Goal: Use online tool/utility: Utilize a website feature to perform a specific function

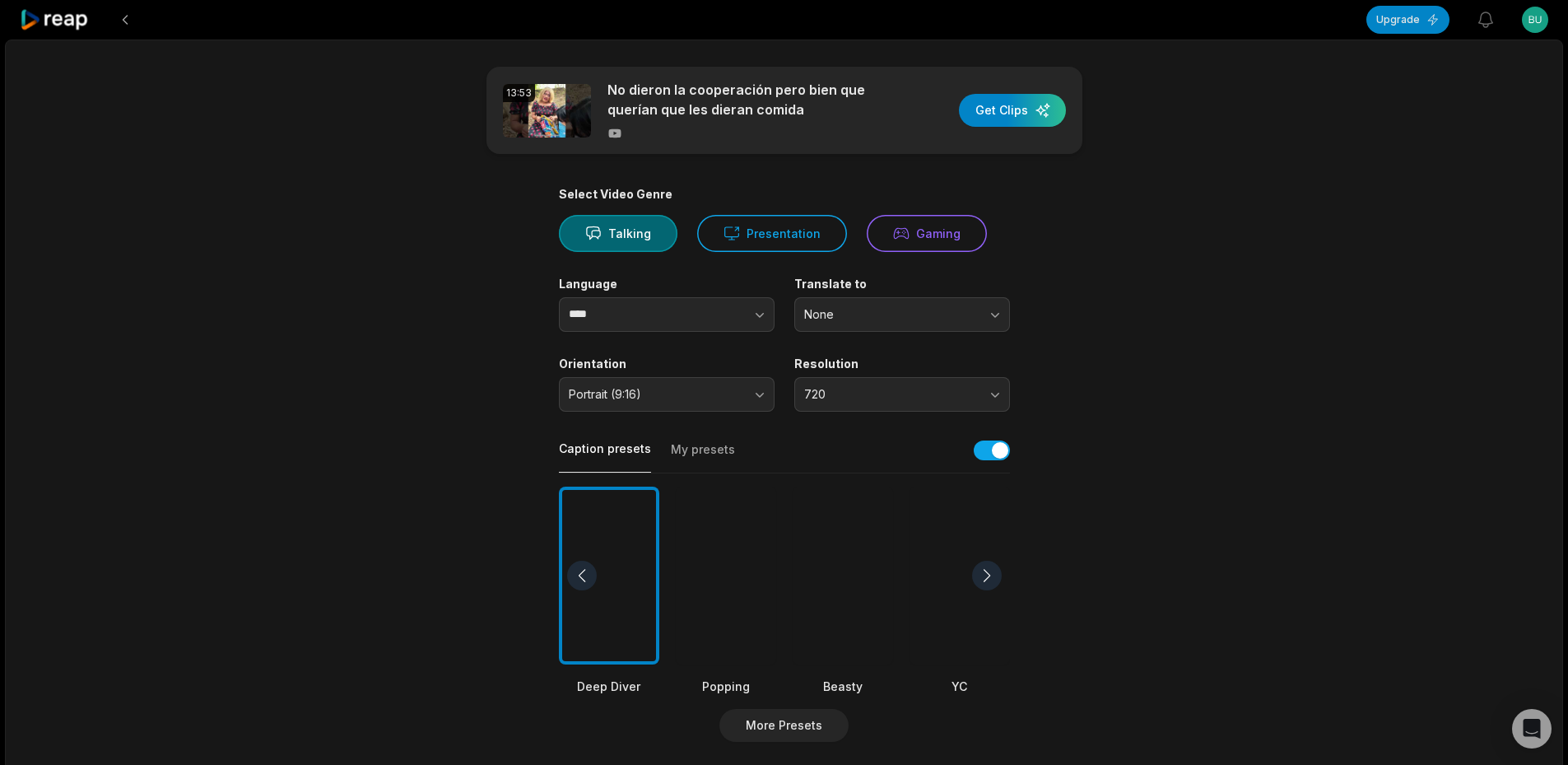
click at [845, 577] on div at bounding box center [843, 575] width 100 height 178
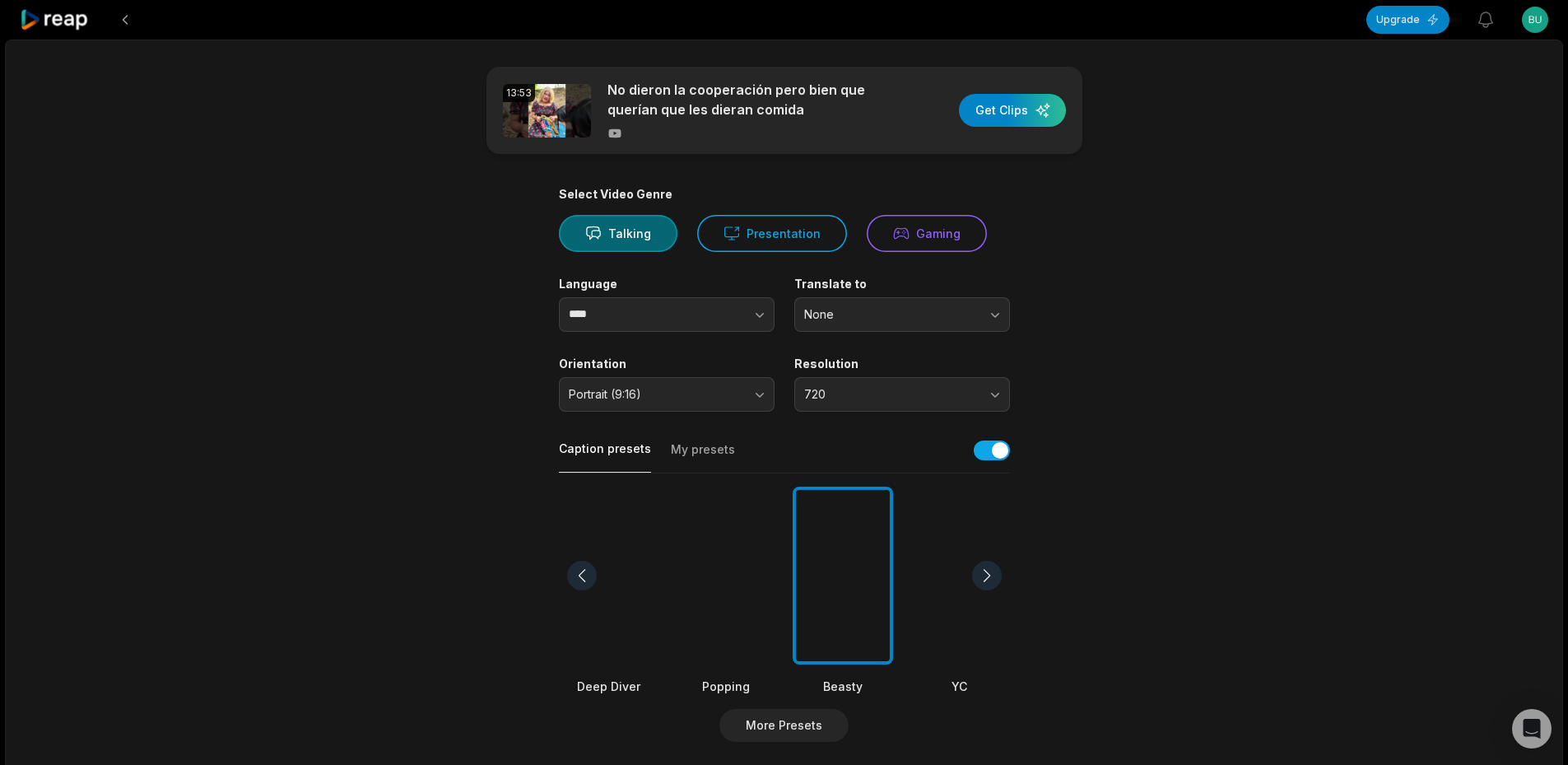
click at [708, 604] on div at bounding box center [726, 575] width 100 height 178
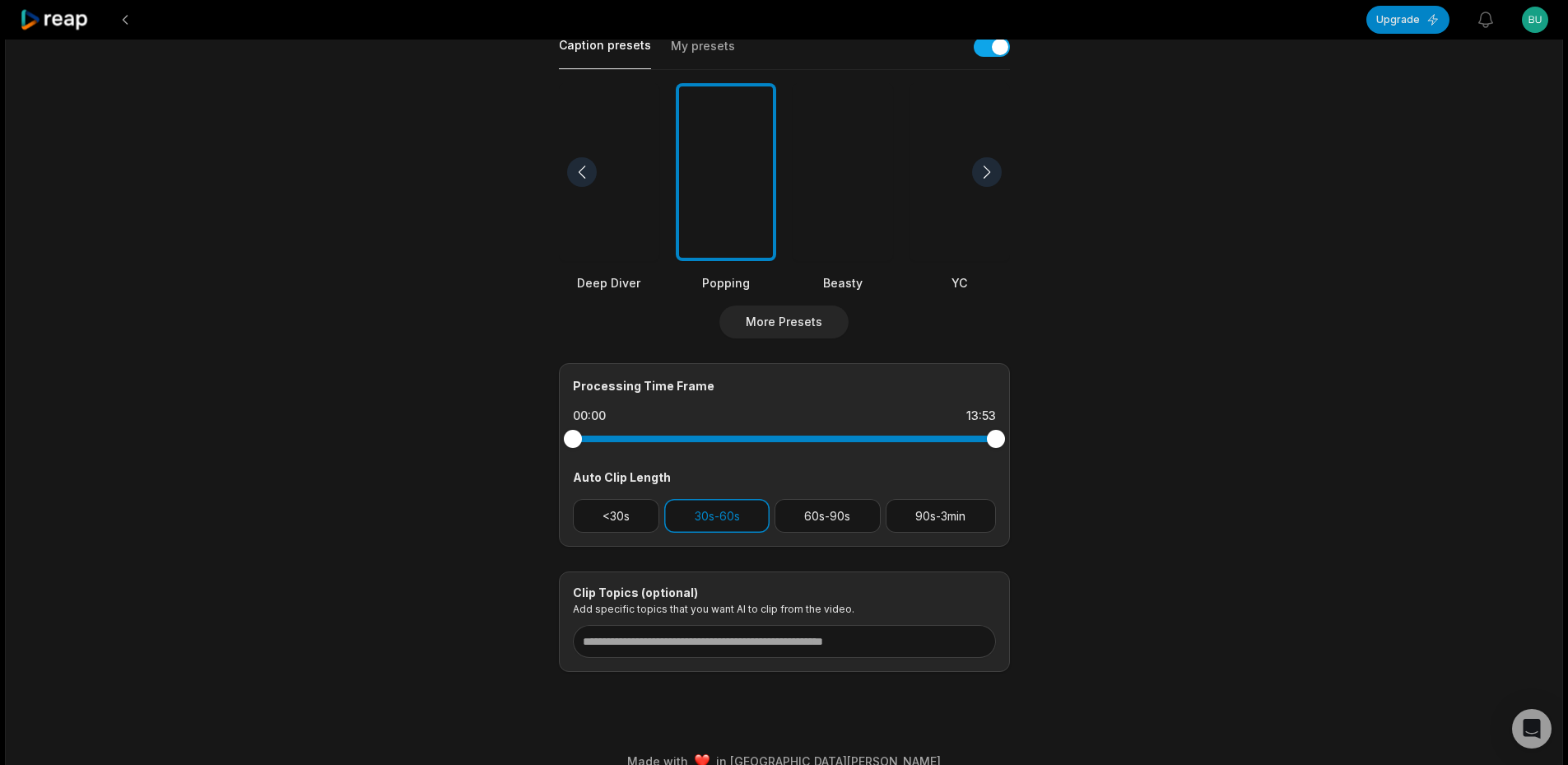
scroll to position [412, 0]
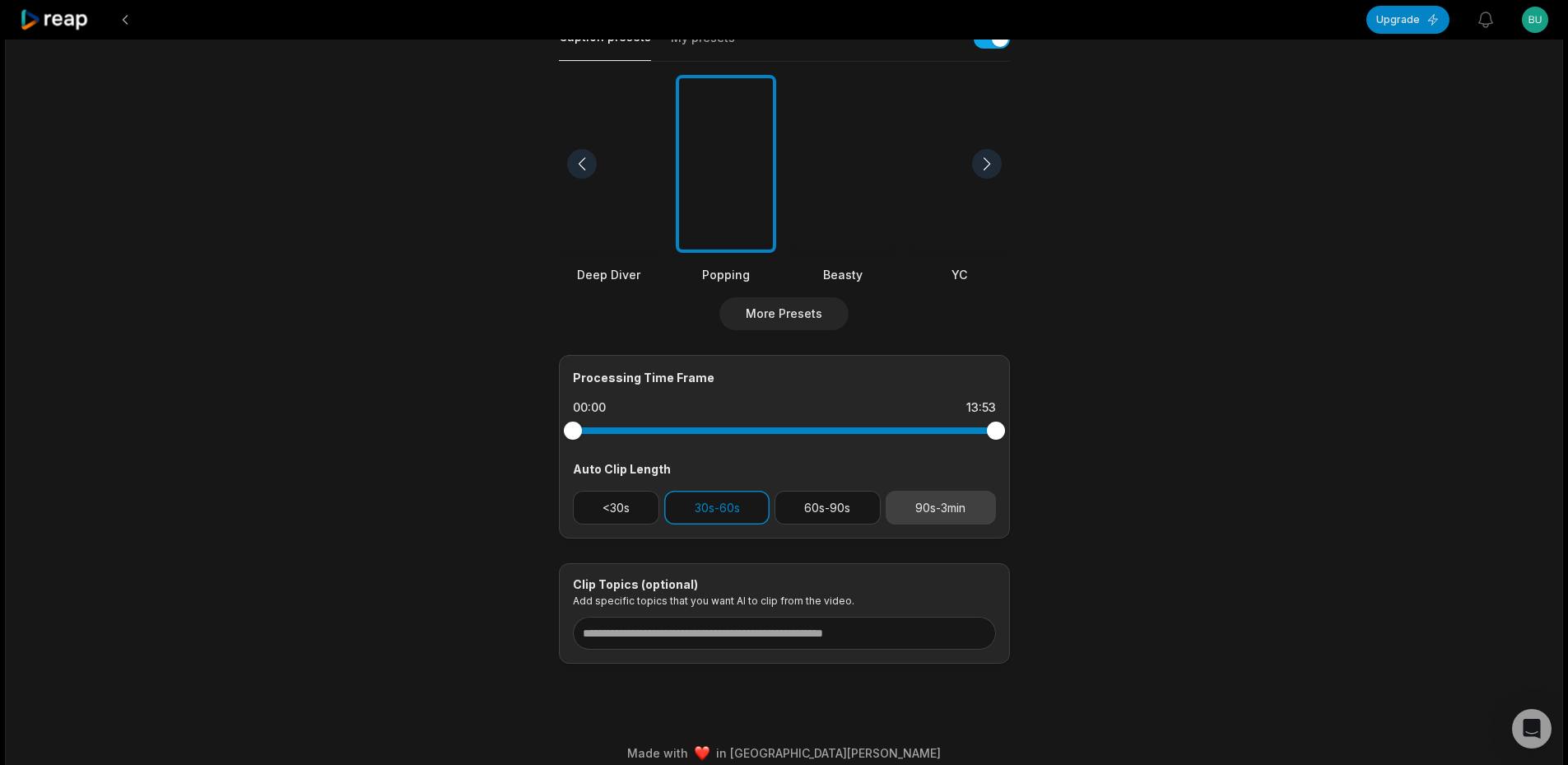
click at [914, 502] on button "90s-3min" at bounding box center [940, 508] width 110 height 34
click at [761, 534] on div "Processing Time Frame 00:00 13:53 Auto Clip Length <30s 30s-60s 60s-90s 90s-3min" at bounding box center [784, 447] width 451 height 183
click at [755, 518] on button "30s-60s" at bounding box center [717, 508] width 106 height 34
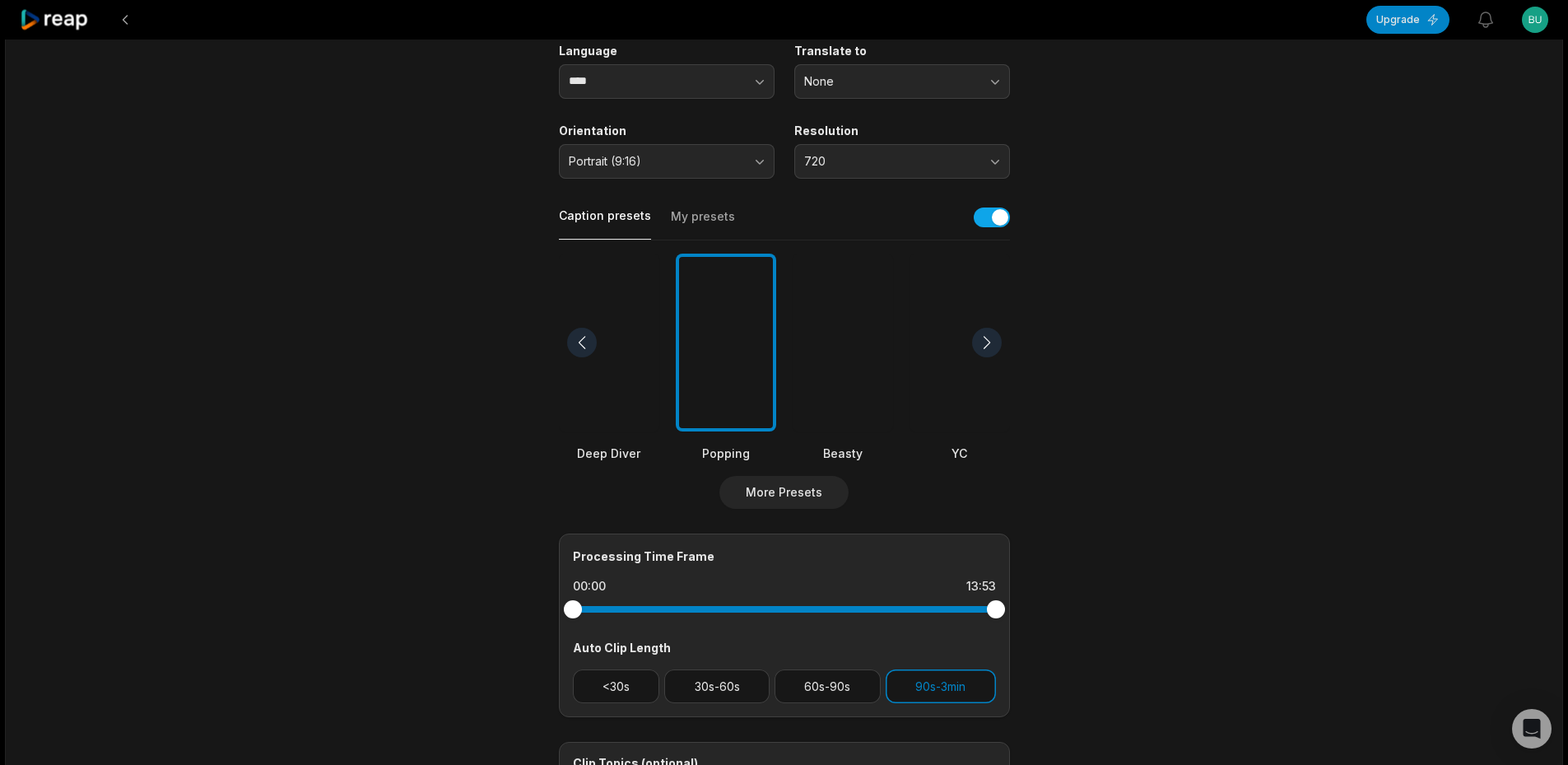
scroll to position [0, 0]
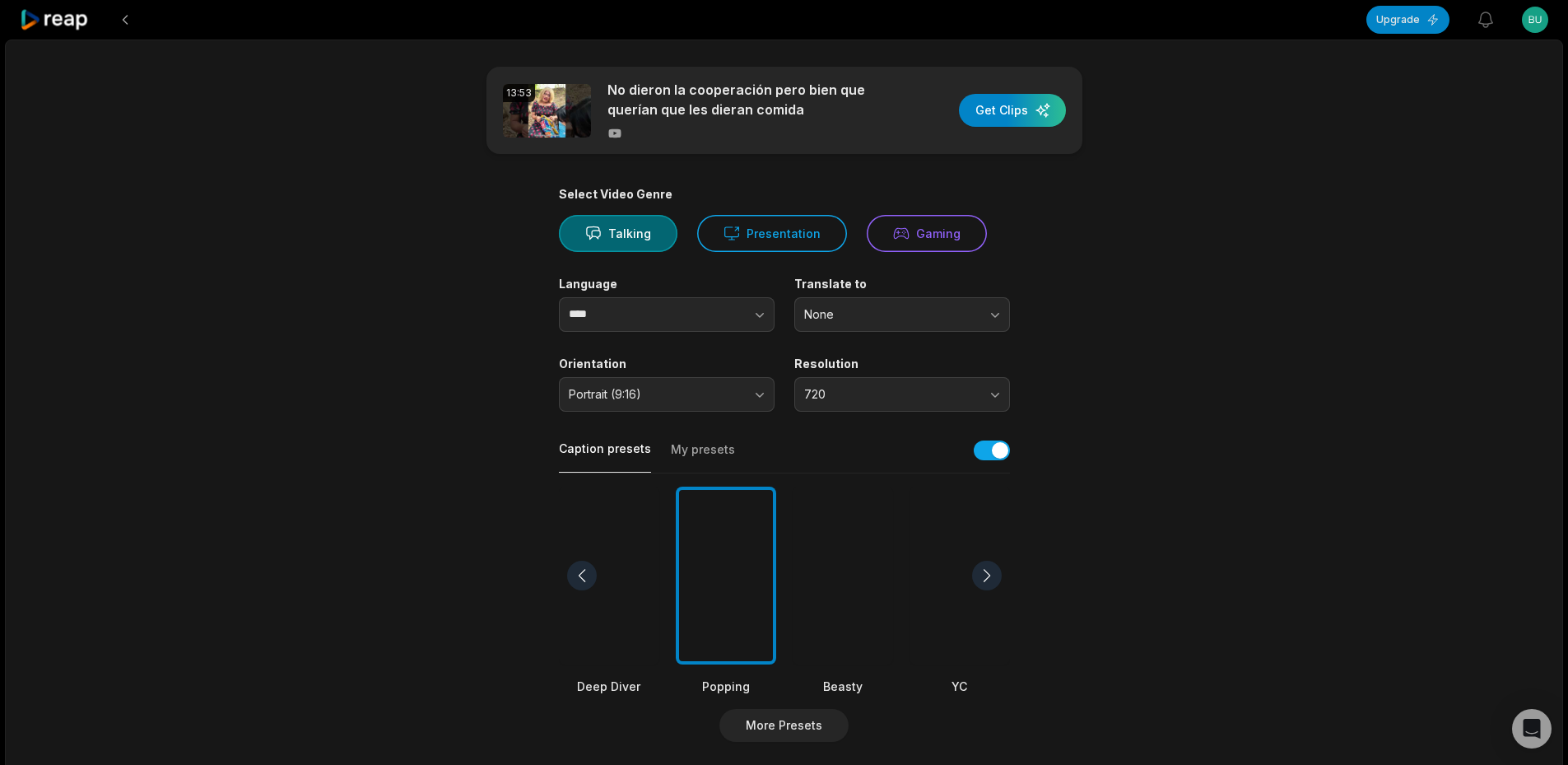
click at [1033, 87] on div "13:53 No dieron la cooperación pero bien que querían que les dieran comida Get …" at bounding box center [784, 110] width 596 height 87
click at [1027, 94] on div "13:53 No dieron la cooperación pero bien que querían que les dieran comida Get …" at bounding box center [784, 110] width 596 height 87
click at [1024, 100] on div "button" at bounding box center [1012, 110] width 107 height 33
